Goal: Task Accomplishment & Management: Use online tool/utility

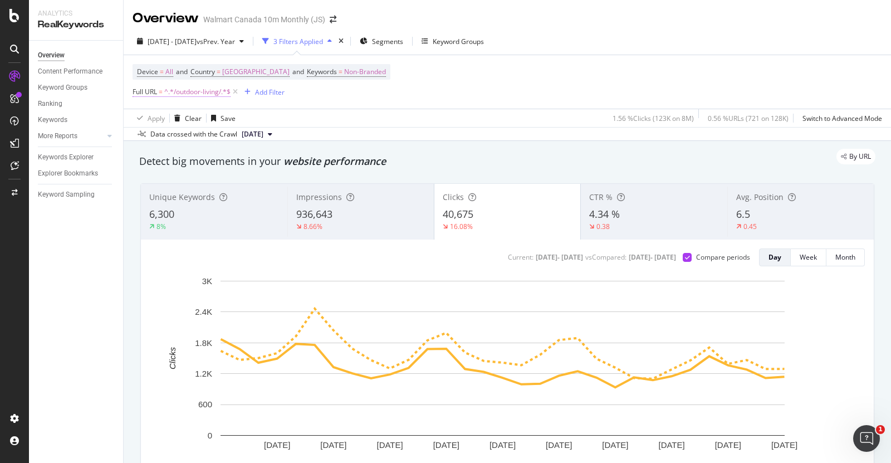
click at [185, 92] on span "^.*/outdoor-living/.*$" at bounding box center [197, 92] width 66 height 16
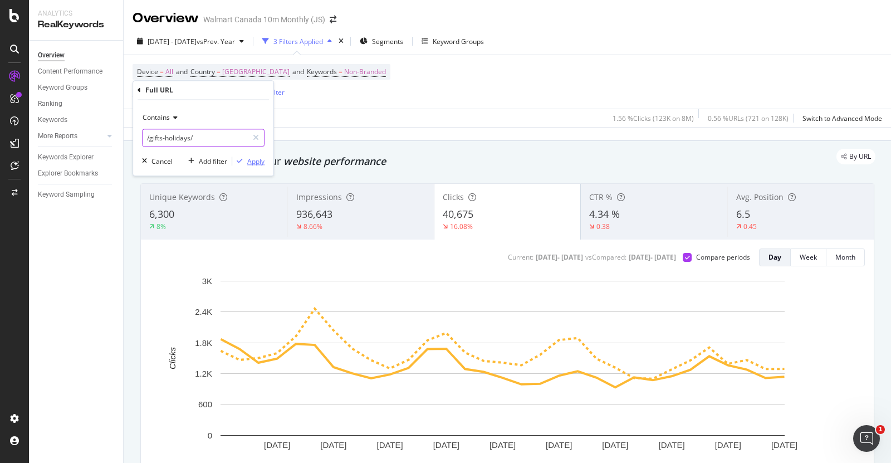
type input "/gifts-holidays/"
click at [251, 163] on div "Apply" at bounding box center [255, 160] width 17 height 9
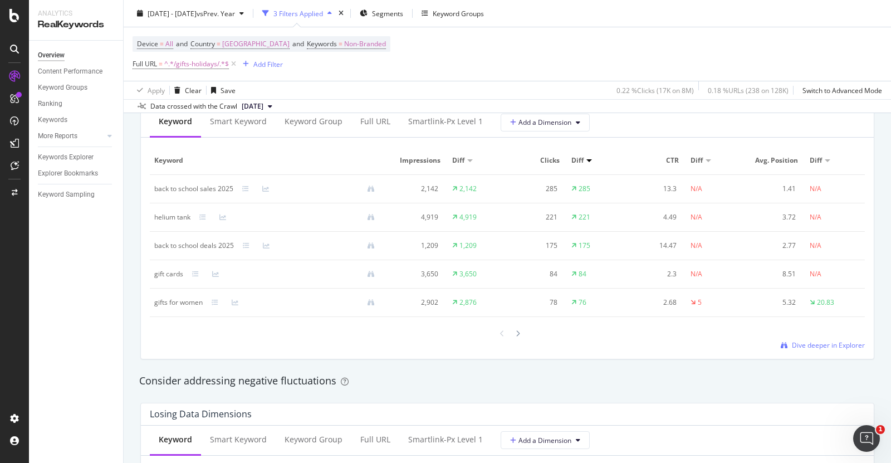
scroll to position [1035, 0]
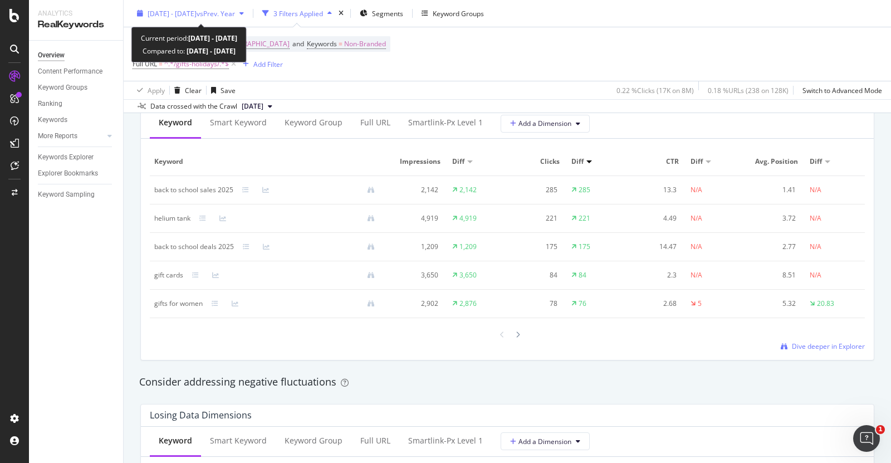
click at [235, 10] on span "vs Prev. Year" at bounding box center [216, 12] width 38 height 9
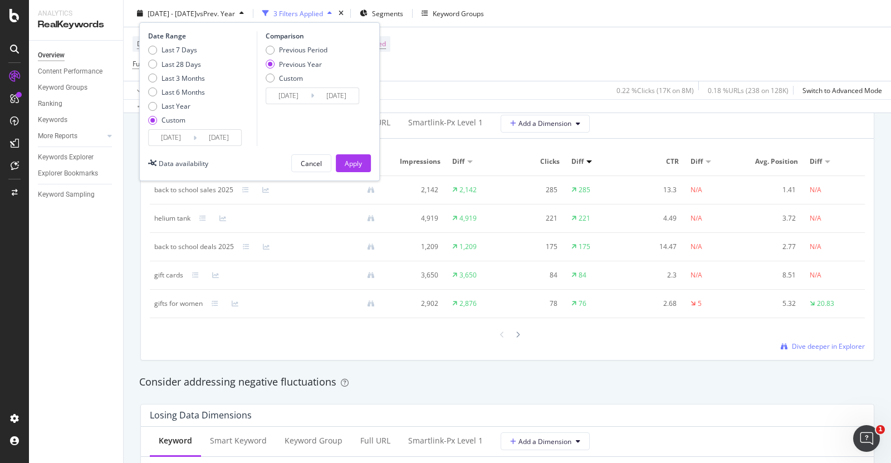
click at [304, 43] on div "Comparison Previous Period Previous Year Custom [DATE] Navigate forward to inte…" at bounding box center [310, 88] width 106 height 115
click at [314, 53] on div "Previous Period" at bounding box center [303, 49] width 48 height 9
type input "[DATE]"
click at [351, 163] on div "Apply" at bounding box center [353, 162] width 17 height 9
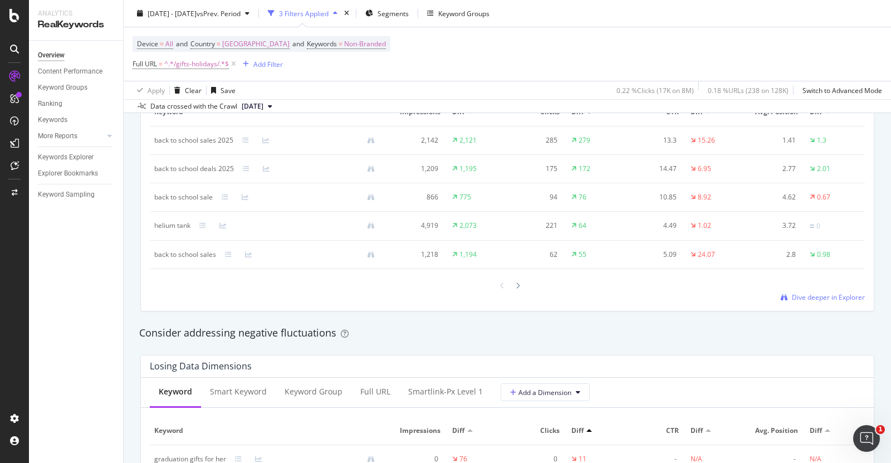
scroll to position [980, 0]
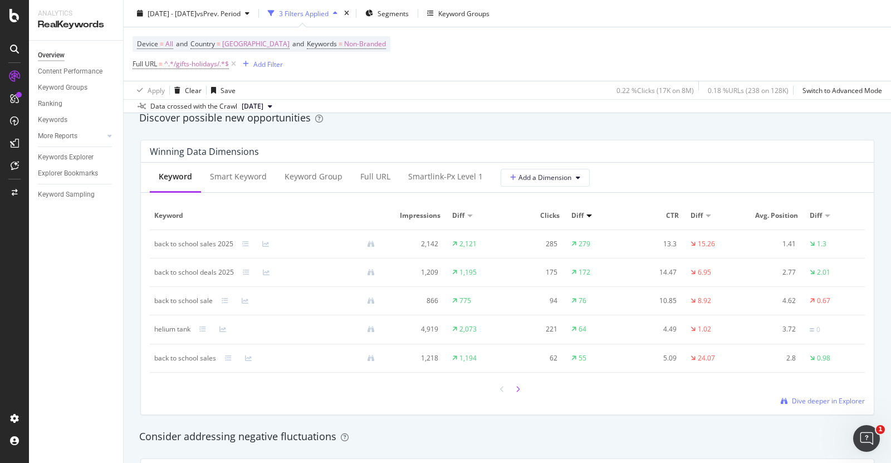
click at [513, 383] on div at bounding box center [518, 388] width 10 height 15
click at [497, 383] on div at bounding box center [502, 388] width 10 height 15
click at [513, 384] on div at bounding box center [518, 388] width 10 height 15
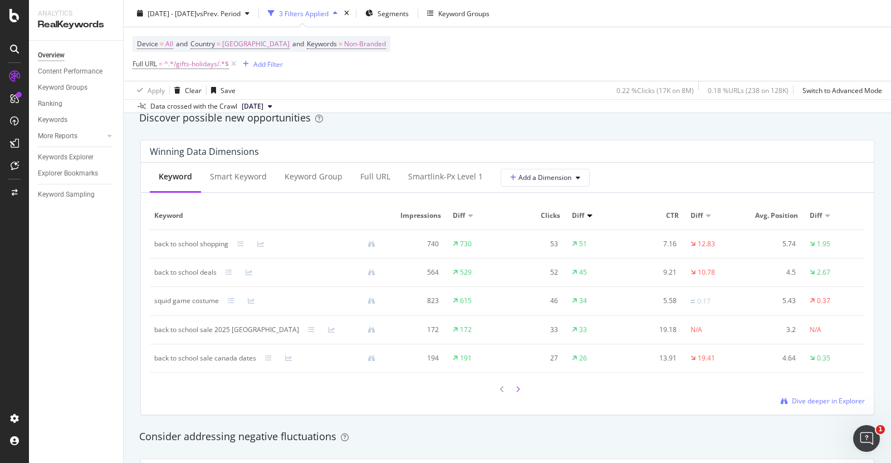
click at [516, 387] on icon at bounding box center [518, 389] width 4 height 7
click at [516, 387] on icon at bounding box center [518, 388] width 4 height 7
click at [517, 387] on div at bounding box center [518, 388] width 10 height 15
click at [492, 388] on div at bounding box center [507, 389] width 31 height 15
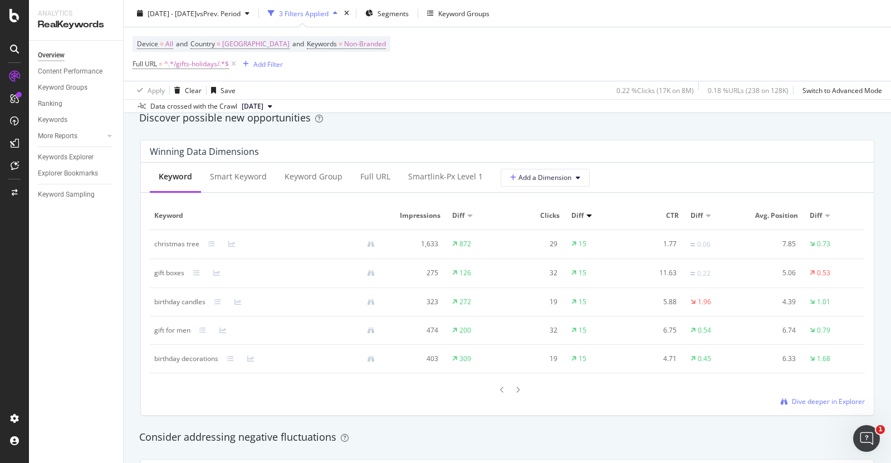
click at [492, 388] on div at bounding box center [507, 389] width 31 height 15
click at [499, 384] on div at bounding box center [502, 389] width 10 height 15
click at [499, 384] on div at bounding box center [502, 388] width 10 height 15
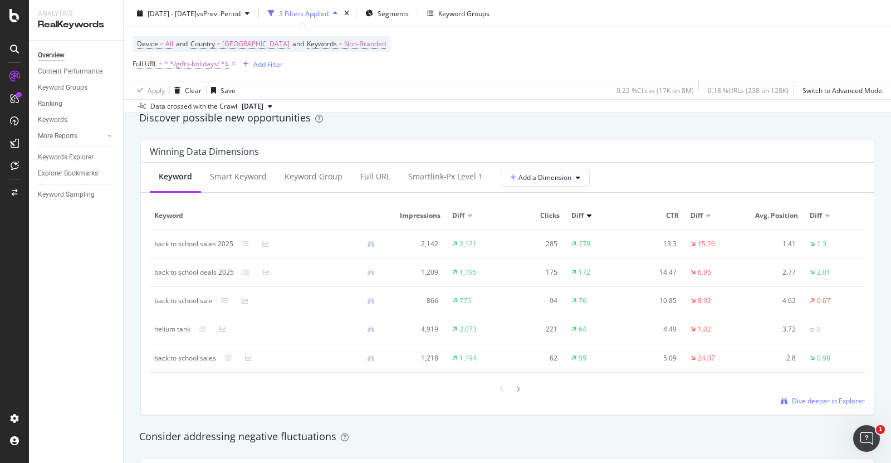
click at [499, 384] on div at bounding box center [502, 388] width 10 height 15
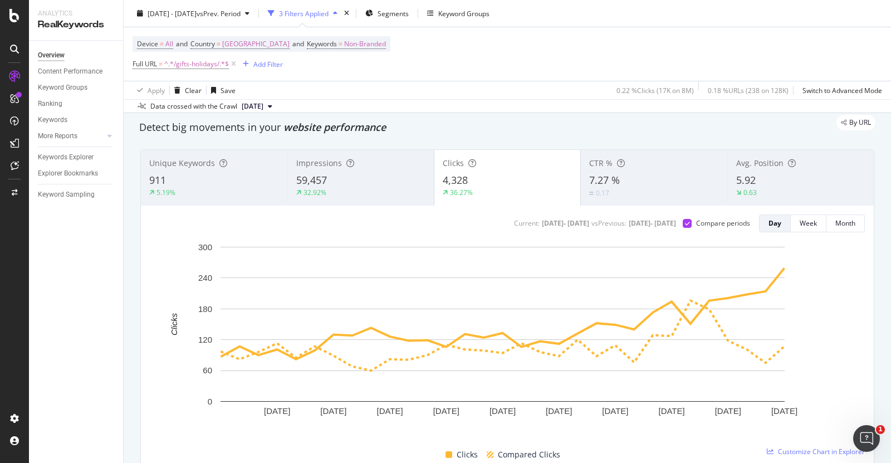
scroll to position [0, 0]
